Goal: Use online tool/utility: Utilize a website feature to perform a specific function

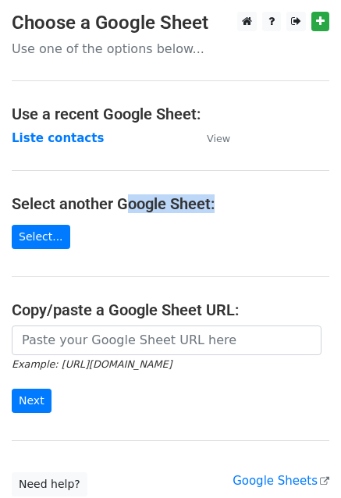
drag, startPoint x: 125, startPoint y: 202, endPoint x: 215, endPoint y: 205, distance: 89.8
click at [215, 205] on h4 "Select another Google Sheet:" at bounding box center [171, 203] width 318 height 19
click at [36, 233] on link "Select..." at bounding box center [41, 237] width 59 height 24
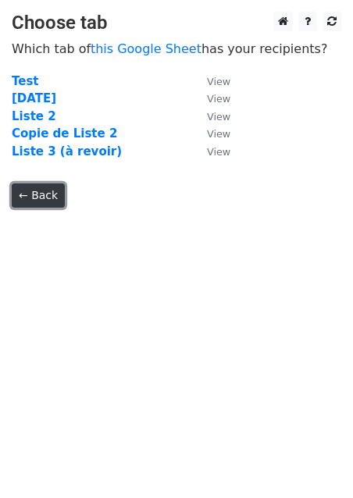
click at [24, 199] on link "← Back" at bounding box center [38, 195] width 53 height 24
